Goal: Information Seeking & Learning: Learn about a topic

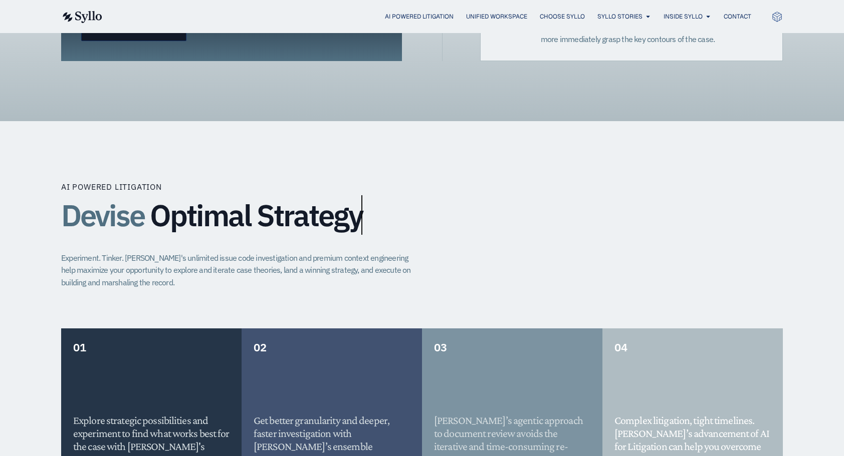
scroll to position [501, 0]
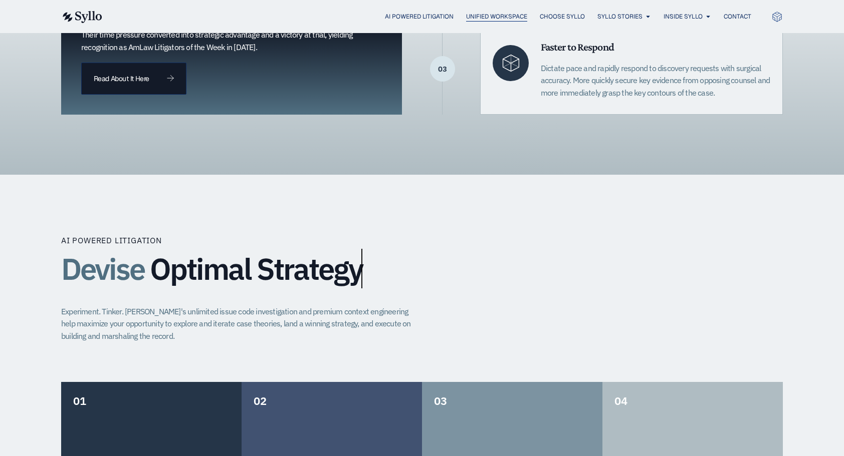
click at [507, 15] on span "Unified Workspace" at bounding box center [496, 16] width 61 height 9
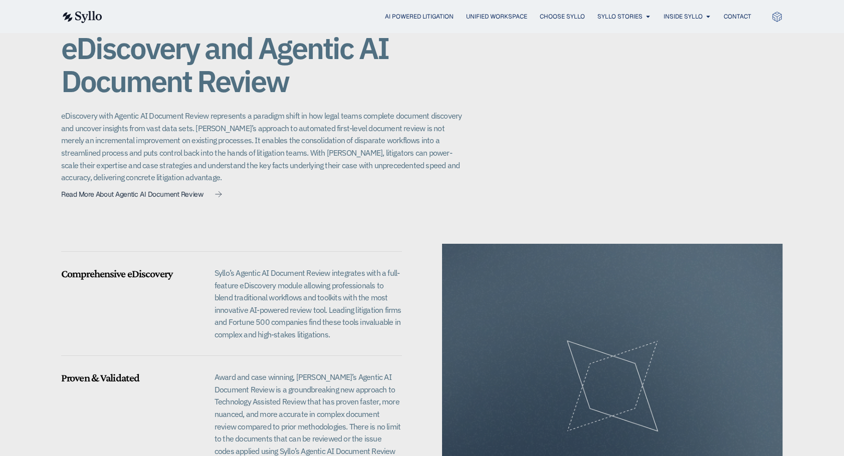
scroll to position [751, 0]
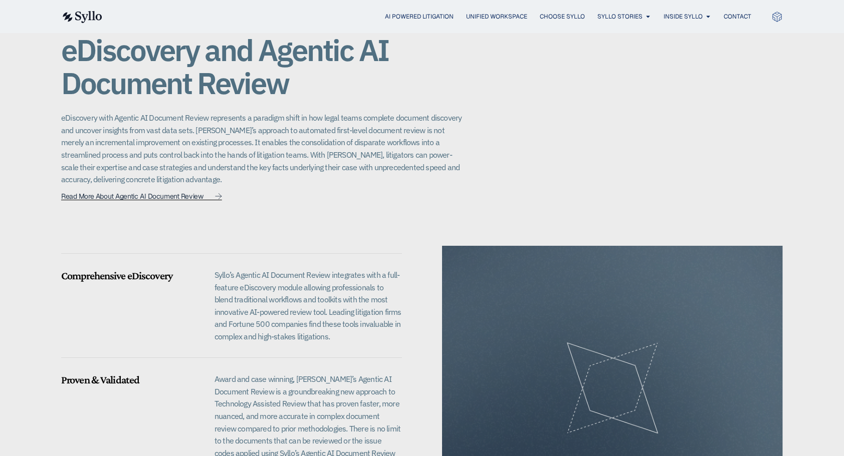
click at [155, 193] on span "Read More About Agentic AI Document Review" at bounding box center [132, 196] width 142 height 7
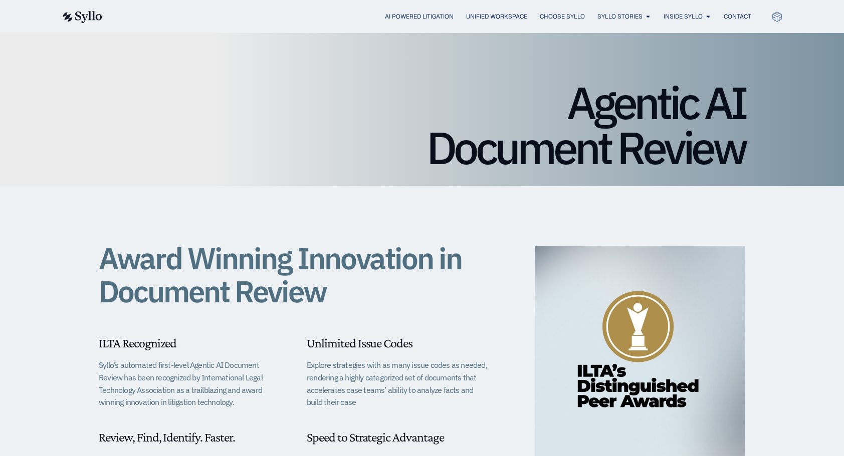
scroll to position [50, 0]
